Goal: Task Accomplishment & Management: Manage account settings

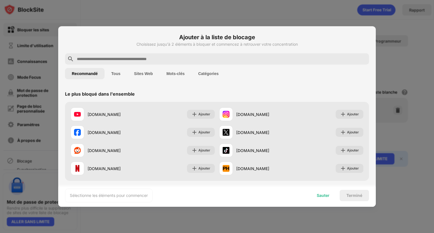
click at [327, 195] on font "Sauter" at bounding box center [323, 195] width 13 height 5
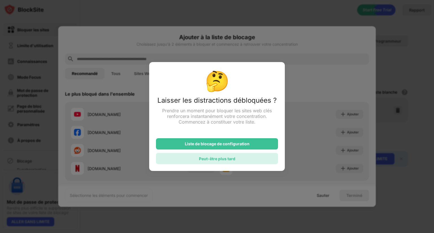
click at [243, 157] on div "Peut-être plus tard" at bounding box center [217, 158] width 122 height 11
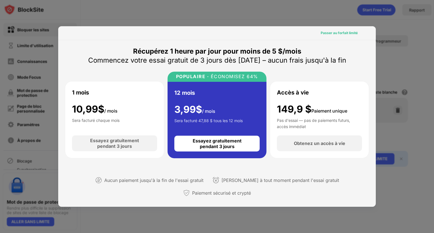
click at [345, 34] on font "Passer au forfait limité" at bounding box center [339, 33] width 37 height 4
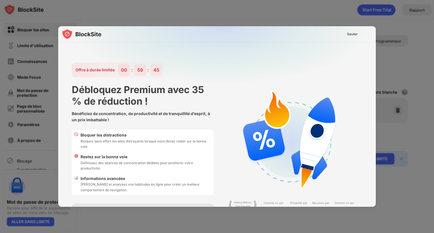
scroll to position [14, 0]
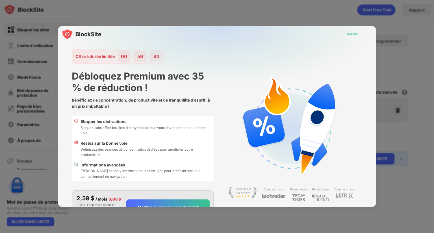
click at [348, 35] on font "Sauter" at bounding box center [352, 34] width 11 height 4
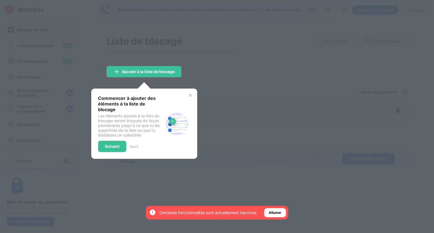
click at [192, 96] on img at bounding box center [190, 95] width 5 height 5
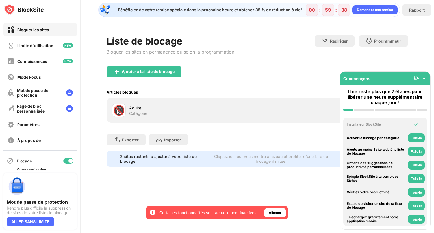
click at [424, 78] on img at bounding box center [424, 79] width 6 height 6
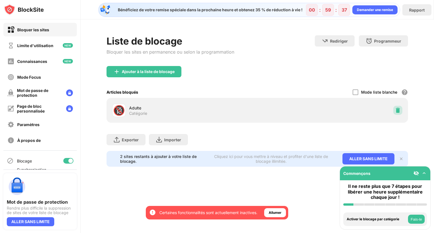
click at [397, 108] on img at bounding box center [398, 111] width 6 height 6
